Goal: Task Accomplishment & Management: Manage account settings

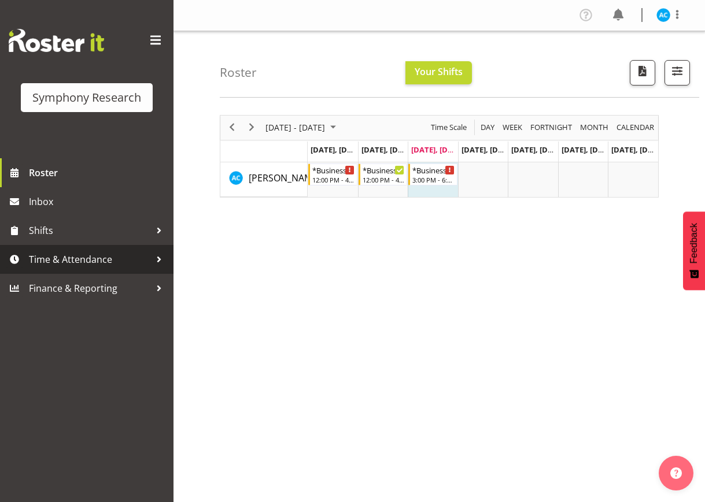
click at [157, 260] on div at bounding box center [158, 259] width 17 height 17
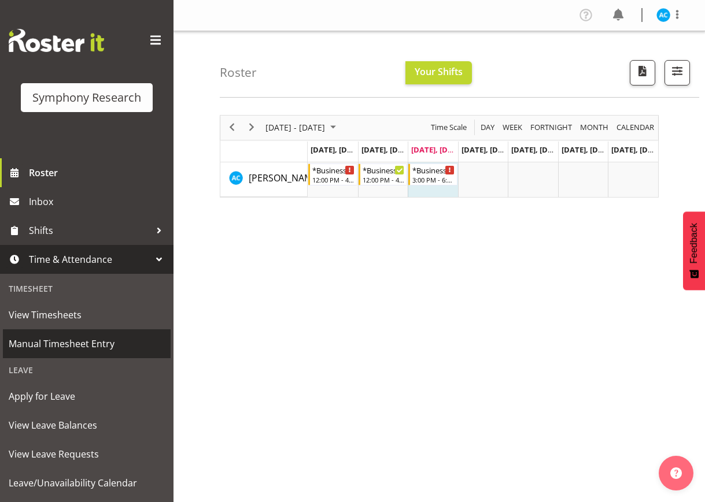
drag, startPoint x: 91, startPoint y: 342, endPoint x: 95, endPoint y: 337, distance: 6.6
click at [92, 342] on span "Manual Timesheet Entry" at bounding box center [87, 343] width 156 height 17
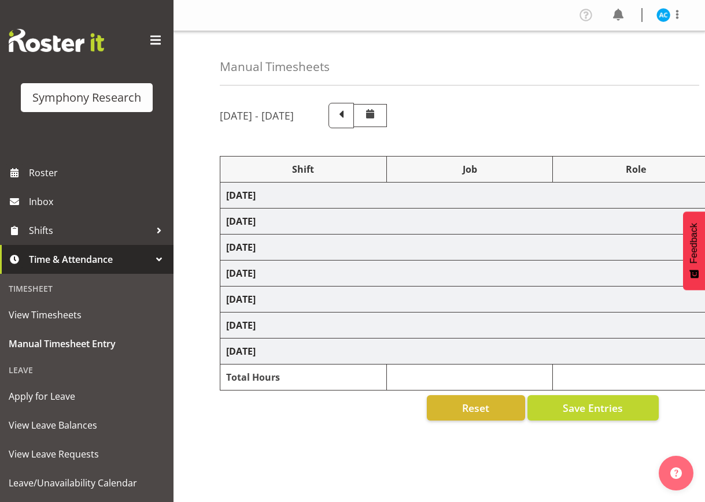
select select "26078"
select select "10499"
select select "47"
select select "26078"
select select "10499"
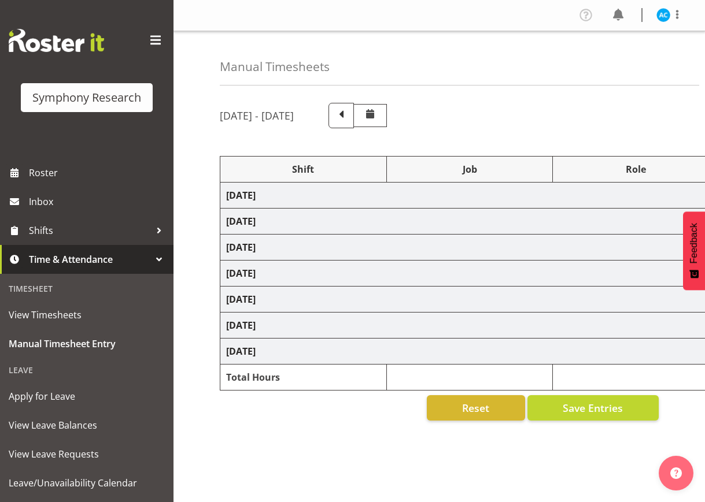
select select "47"
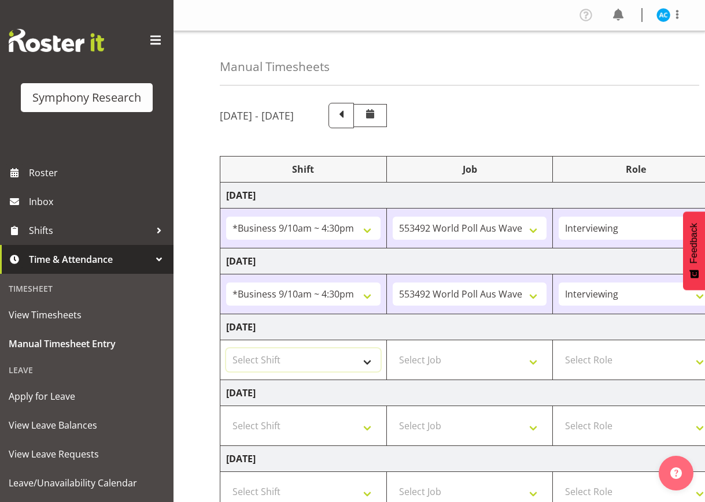
click at [311, 363] on select "Select Shift !!Weekend Residential (Roster IT Shift Label) *Business 9/10am ~ 4…" at bounding box center [303, 360] width 154 height 23
select select "26078"
click at [226, 349] on select "Select Shift !!Weekend Residential (Roster IT Shift Label) *Business 9/10am ~ 4…" at bounding box center [303, 360] width 154 height 23
click at [472, 373] on td "Select Job 550060 IF Admin 553492 World Poll Aus Wave 2 Main 2025 553493 World …" at bounding box center [469, 361] width 167 height 40
click at [471, 363] on select "Select Job 550060 IF Admin 553492 World Poll Aus Wave 2 Main 2025 553493 World …" at bounding box center [470, 360] width 154 height 23
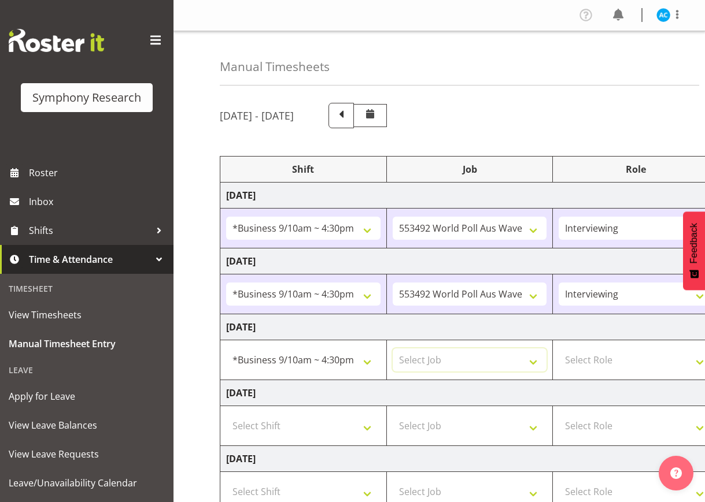
select select "10499"
click at [393, 349] on select "Select Job 550060 IF Admin 553492 World Poll Aus Wave 2 Main 2025 553493 World …" at bounding box center [470, 360] width 154 height 23
click at [627, 359] on select "Select Role Briefing Interviewing" at bounding box center [636, 360] width 154 height 23
select select "47"
click at [559, 349] on select "Select Role Briefing Interviewing" at bounding box center [636, 360] width 154 height 23
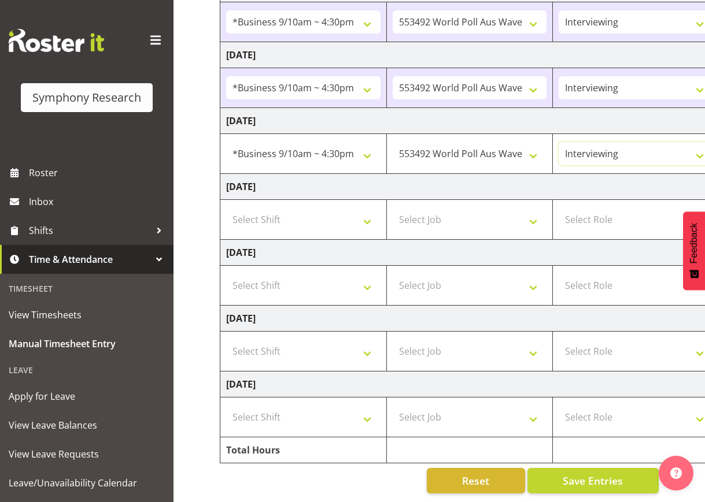
scroll to position [0, 324]
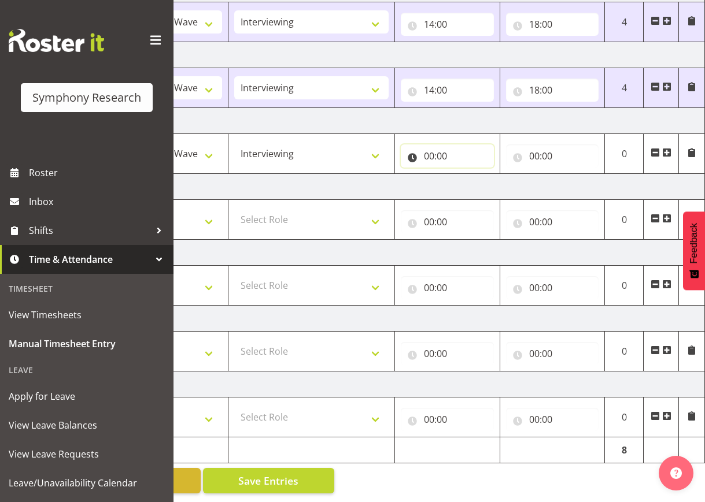
click at [451, 154] on input "00:00" at bounding box center [447, 156] width 93 height 23
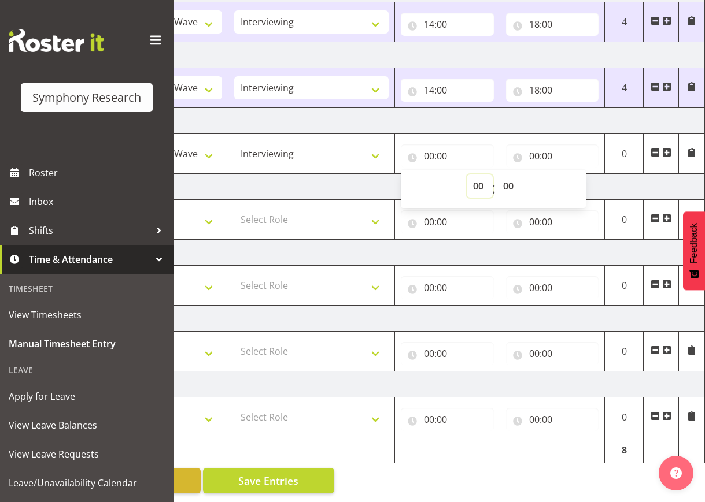
click at [486, 175] on select "00 01 02 03 04 05 06 07 08 09 10 11 12 13 14 15 16 17 18 19 20 21 22 23" at bounding box center [480, 186] width 26 height 23
select select "14"
click at [467, 175] on select "00 01 02 03 04 05 06 07 08 09 10 11 12 13 14 15 16 17 18 19 20 21 22 23" at bounding box center [480, 186] width 26 height 23
type input "14:00"
click at [556, 145] on input "00:00" at bounding box center [552, 156] width 93 height 23
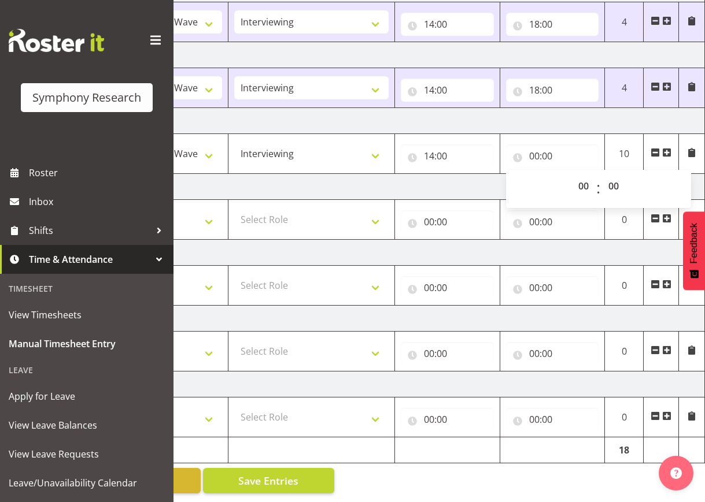
drag, startPoint x: 589, startPoint y: 189, endPoint x: 589, endPoint y: 182, distance: 7.5
click at [590, 189] on span "00 01 02 03 04 05 06 07 08 09 10 11 12 13 14 15 16 17 18 19 20 21 22 23" at bounding box center [585, 189] width 26 height 29
click at [587, 177] on select "00 01 02 03 04 05 06 07 08 09 10 11 12 13 14 15 16 17 18 19 20 21 22 23" at bounding box center [585, 186] width 26 height 23
select select "18"
click at [572, 175] on select "00 01 02 03 04 05 06 07 08 09 10 11 12 13 14 15 16 17 18 19 20 21 22 23" at bounding box center [585, 186] width 26 height 23
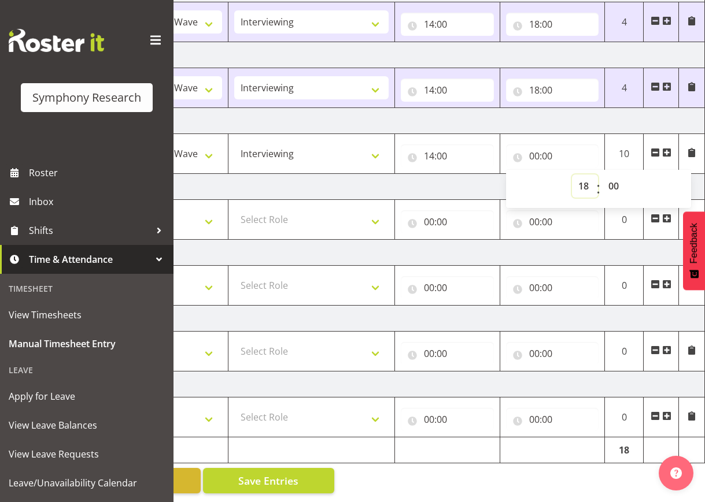
type input "18:00"
click at [273, 474] on span "Save Entries" at bounding box center [268, 481] width 60 height 15
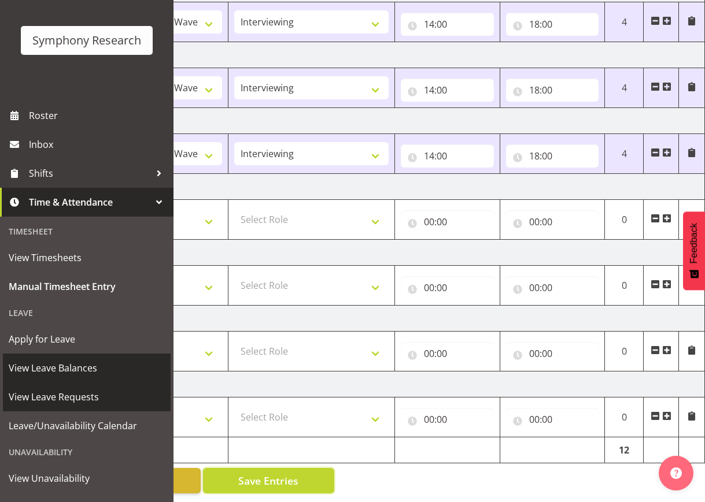
scroll to position [109, 0]
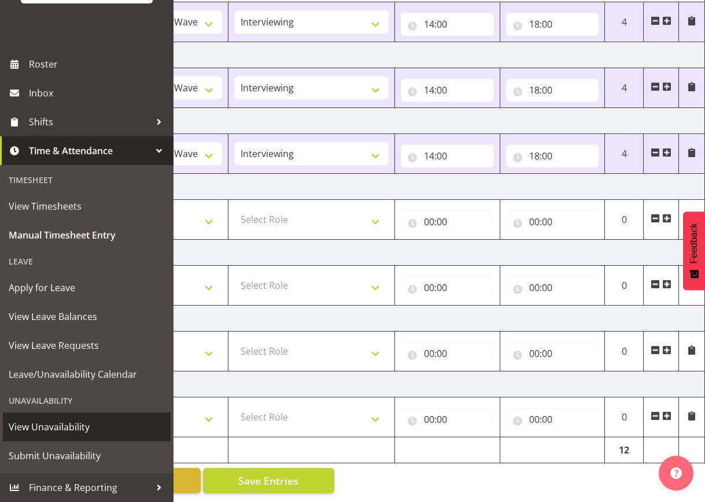
click at [71, 430] on span "View Unavailability" at bounding box center [87, 427] width 156 height 17
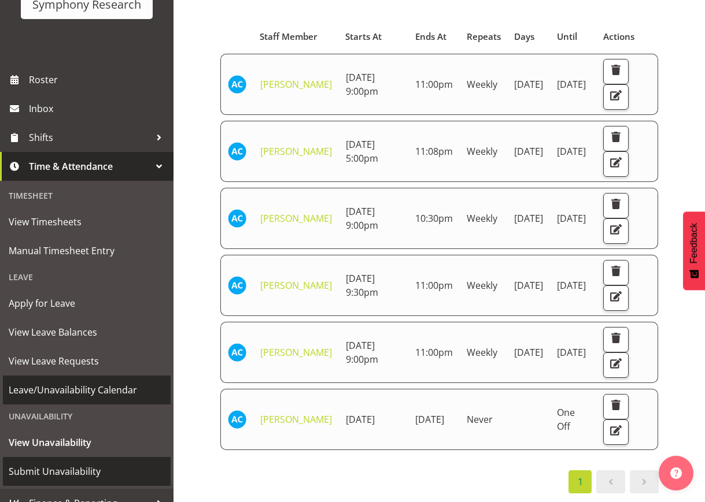
scroll to position [109, 0]
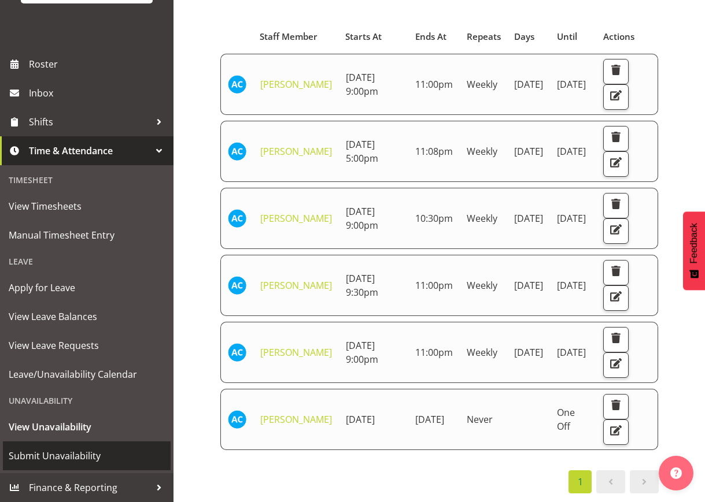
click at [77, 461] on span "Submit Unavailability" at bounding box center [87, 455] width 156 height 17
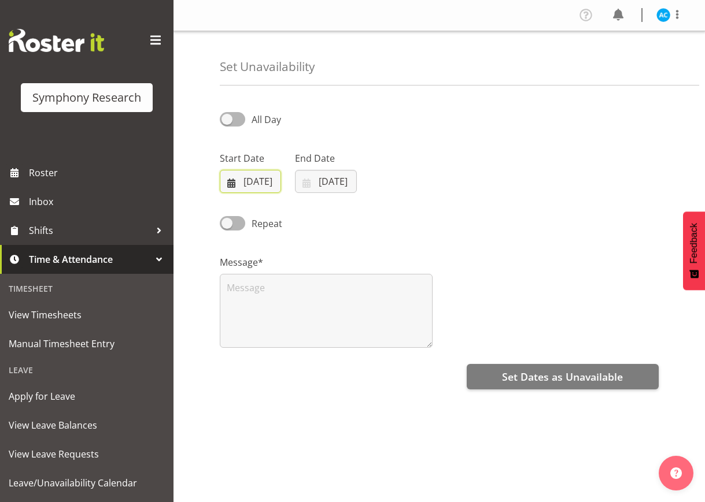
click at [257, 184] on input "01/10/2025" at bounding box center [250, 181] width 61 height 23
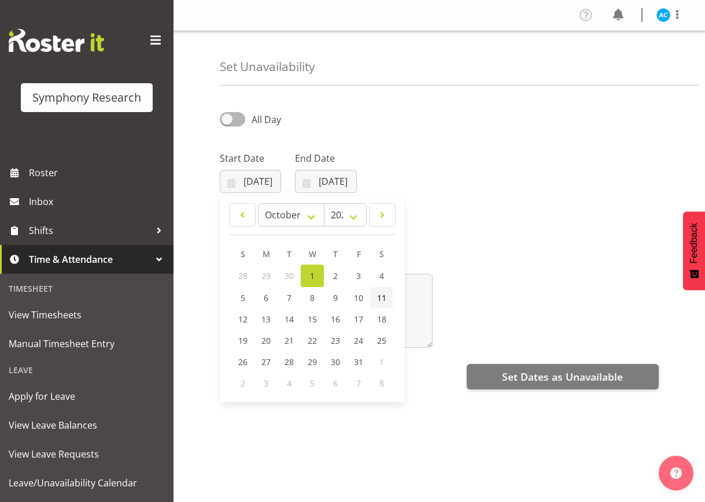
click at [387, 301] on link "11" at bounding box center [381, 297] width 23 height 21
type input "11/10/2025"
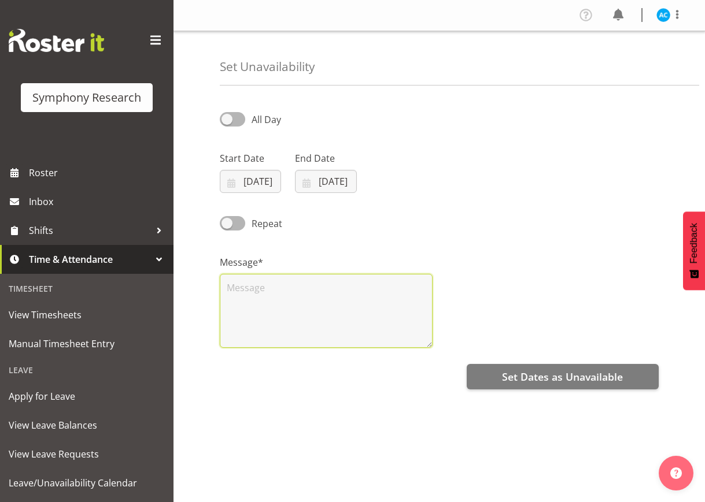
click at [387, 301] on textarea at bounding box center [326, 311] width 213 height 74
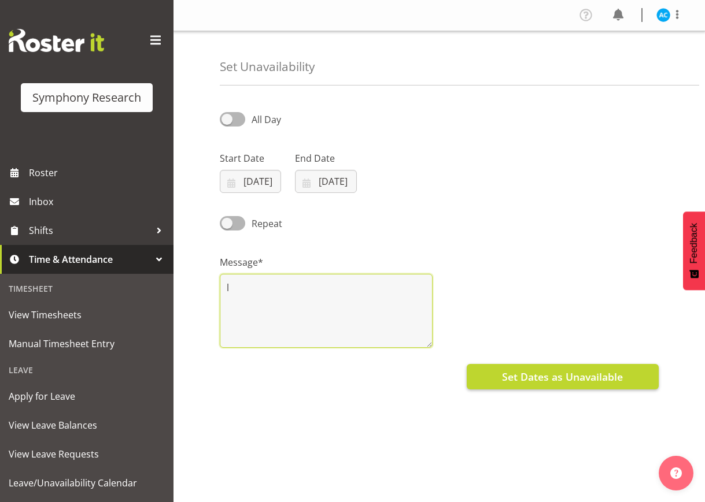
type textarea "l"
click at [560, 379] on span "Set Dates as Unavailable" at bounding box center [562, 376] width 121 height 15
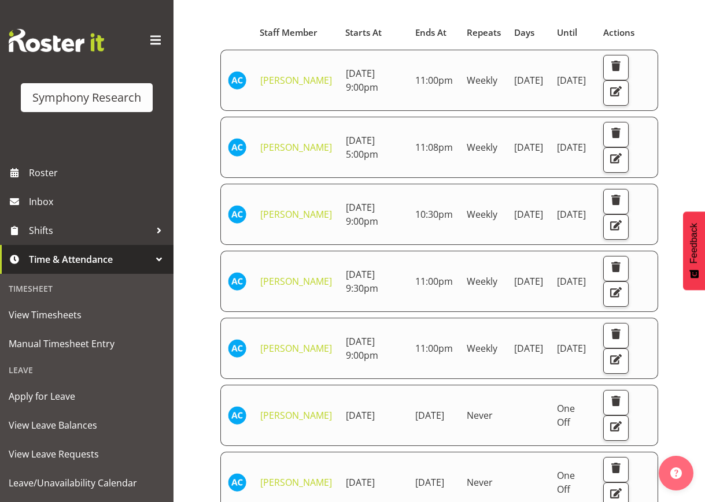
scroll to position [188, 0]
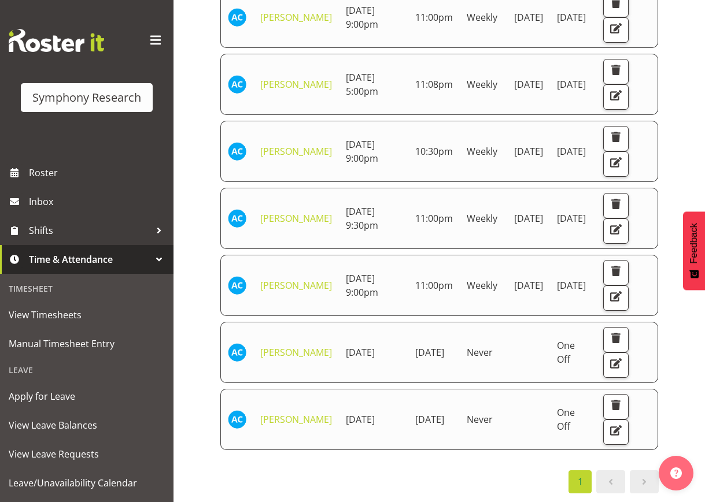
click at [472, 416] on td "Never" at bounding box center [483, 419] width 47 height 61
click at [623, 423] on span "button" at bounding box center [615, 430] width 15 height 15
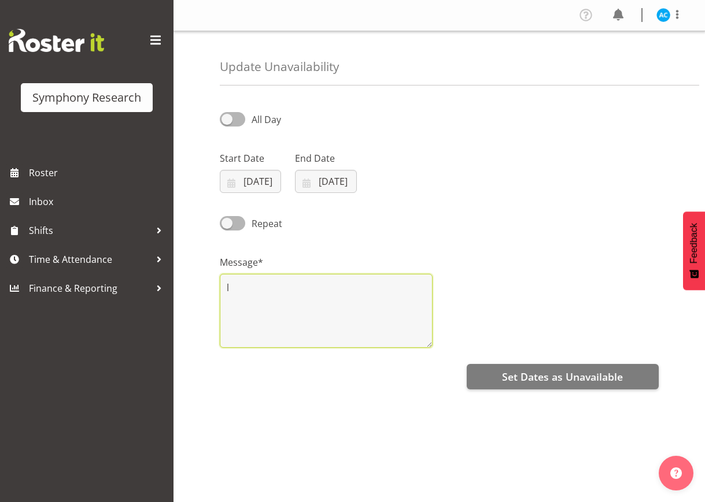
click at [260, 309] on textarea "l" at bounding box center [326, 311] width 213 height 74
drag, startPoint x: 250, startPoint y: 288, endPoint x: 197, endPoint y: 290, distance: 52.7
click at [197, 291] on div "Update Unavailability All Day Start Date [DATE] January February March April Ma…" at bounding box center [438, 294] width 531 height 526
click at [423, 278] on textarea "and just 5 days all up, for this week, please" at bounding box center [326, 311] width 213 height 74
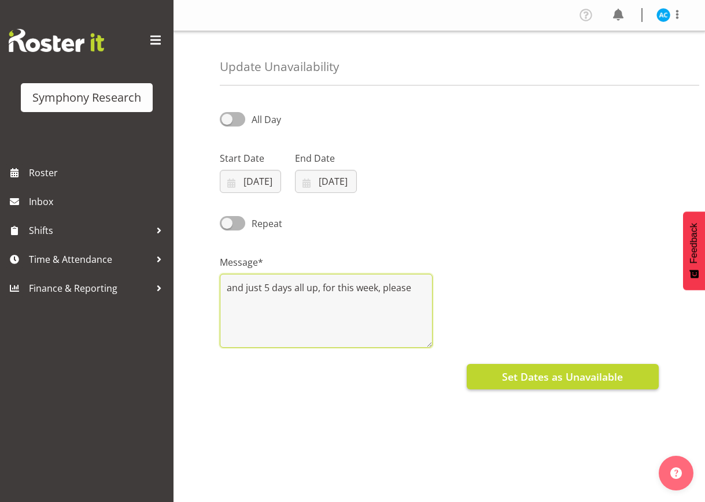
type textarea "and just 5 days all up, for this week, please"
click at [519, 382] on span "Set Dates as Unavailable" at bounding box center [562, 376] width 121 height 15
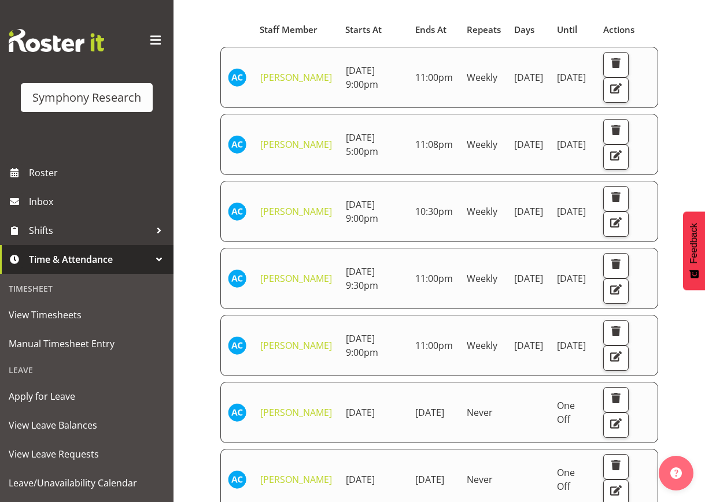
scroll to position [188, 0]
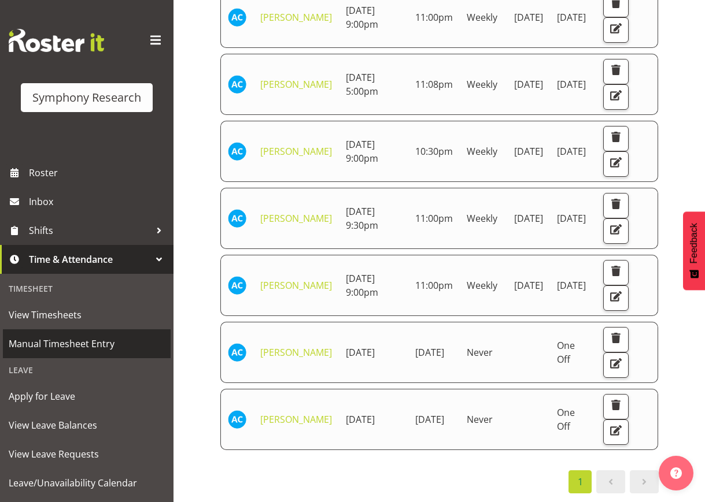
click at [51, 336] on span "Manual Timesheet Entry" at bounding box center [87, 343] width 156 height 17
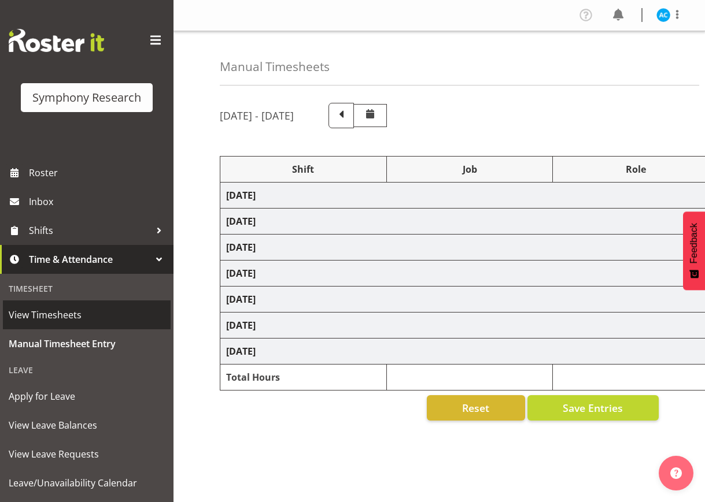
select select "26078"
select select "10499"
select select "47"
select select "26078"
select select "10499"
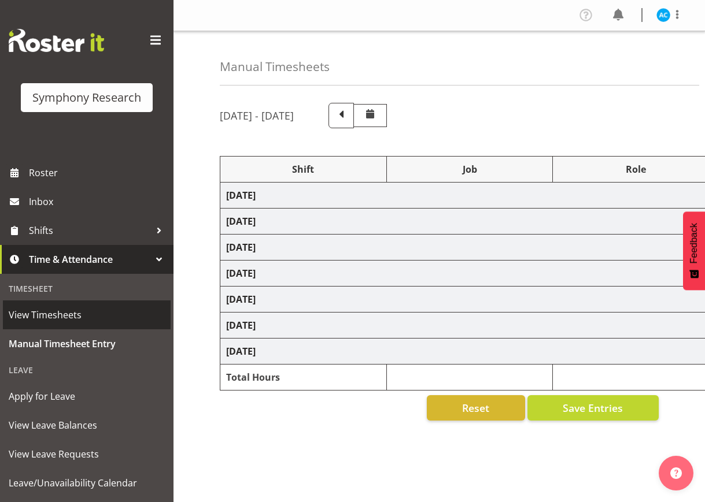
select select "47"
select select "26078"
select select "10499"
select select "47"
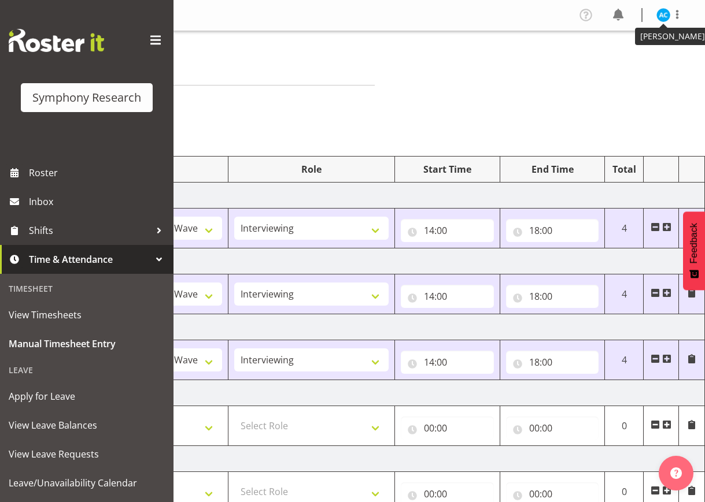
click at [667, 12] on img at bounding box center [663, 15] width 14 height 14
click at [624, 59] on link "Log Out" at bounding box center [628, 60] width 111 height 21
